Goal: Task Accomplishment & Management: Use online tool/utility

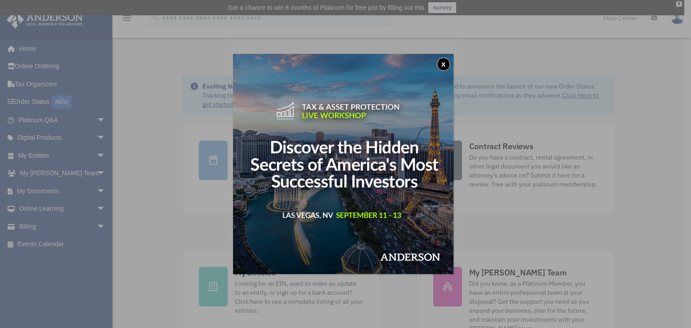
click at [446, 62] on button "x" at bounding box center [443, 64] width 13 height 13
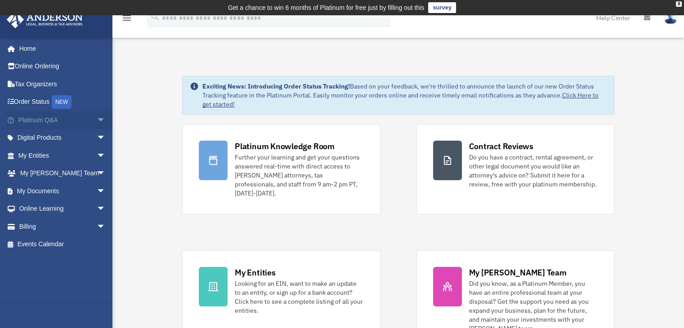
click at [97, 121] on span "arrow_drop_down" at bounding box center [106, 120] width 18 height 18
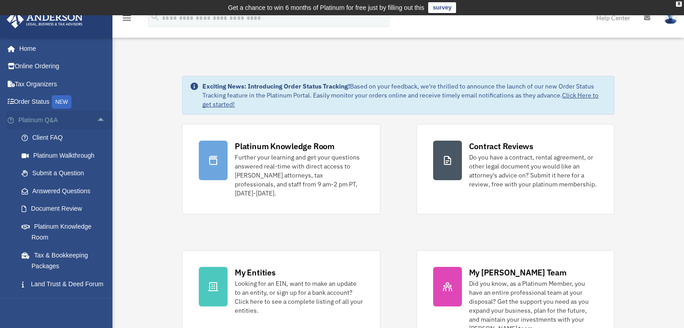
click at [97, 121] on span "arrow_drop_up" at bounding box center [106, 120] width 18 height 18
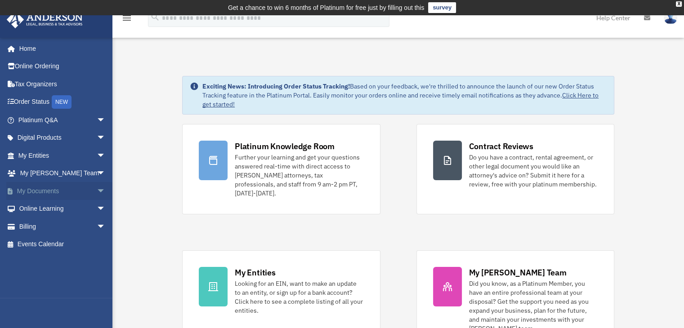
click at [99, 190] on span "arrow_drop_down" at bounding box center [106, 191] width 18 height 18
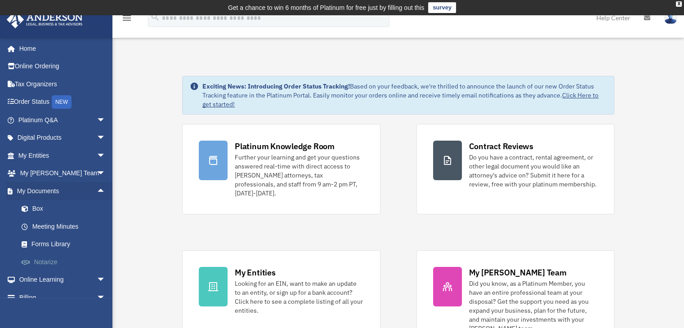
click at [50, 259] on link "Notarize" at bounding box center [66, 262] width 107 height 18
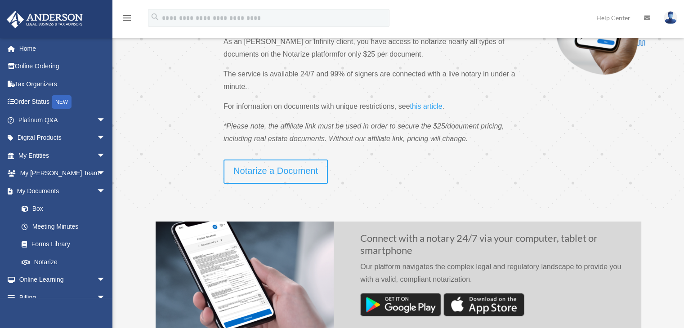
scroll to position [135, 0]
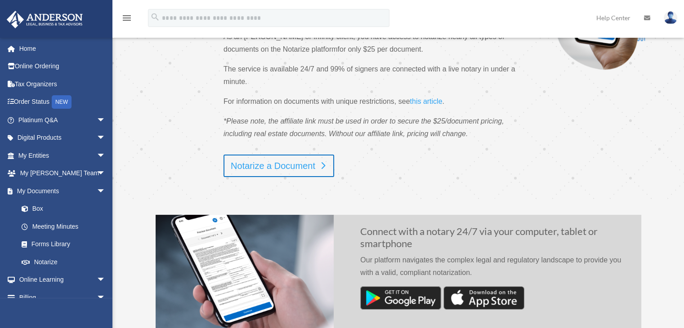
click at [318, 166] on link "Notarize a Document" at bounding box center [279, 166] width 111 height 22
